Goal: Check status

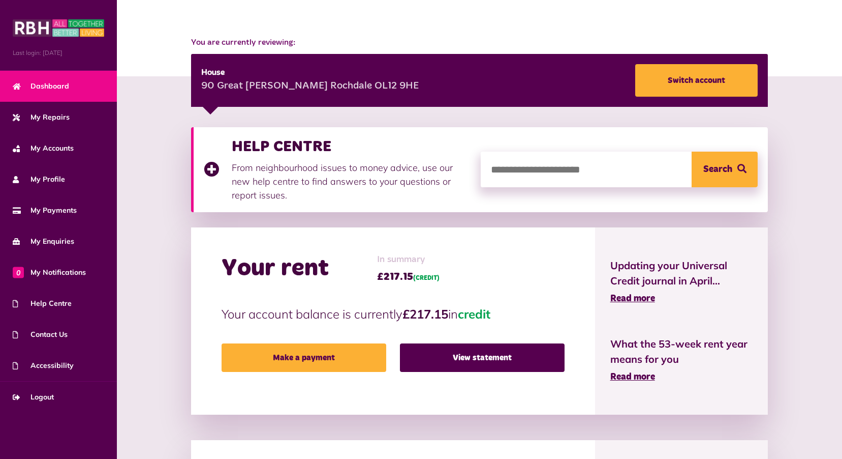
scroll to position [102, 0]
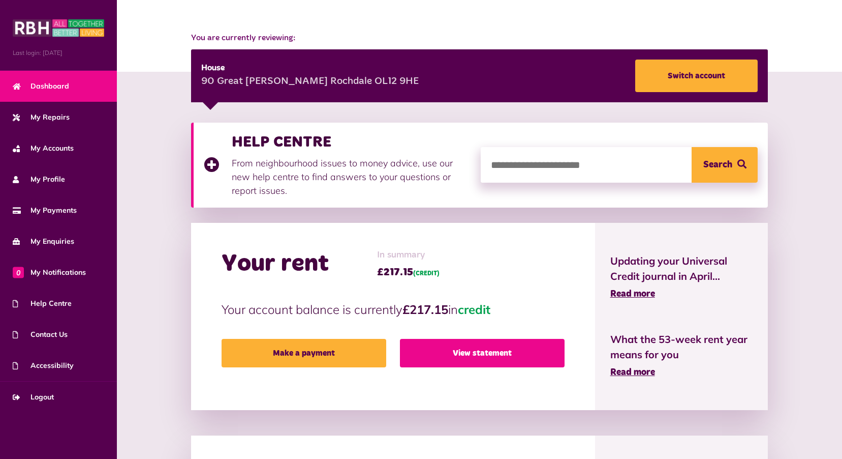
click at [480, 353] on link "View statement" at bounding box center [482, 353] width 165 height 28
